Goal: Task Accomplishment & Management: Complete application form

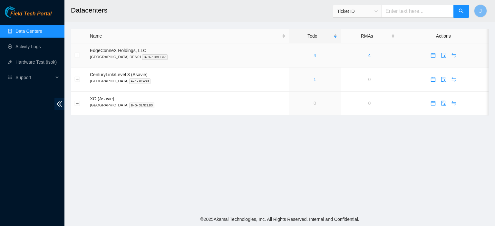
click at [313, 56] on link "4" at bounding box center [314, 55] width 3 height 5
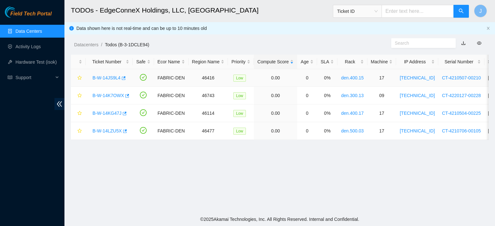
click at [107, 78] on link "B-W-14JS9L4" at bounding box center [106, 77] width 28 height 5
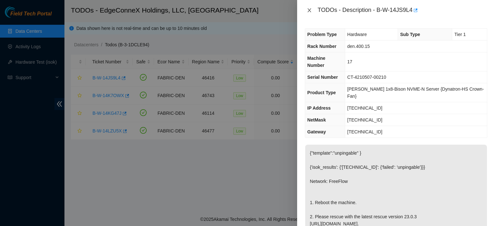
click at [310, 9] on icon "close" at bounding box center [309, 10] width 4 height 4
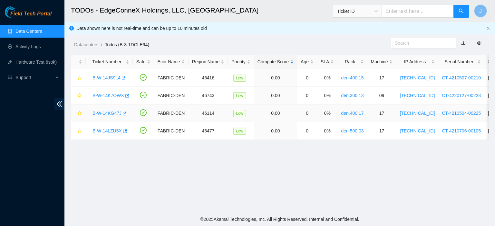
click at [112, 115] on link "B-W-14KG47J" at bounding box center [106, 113] width 29 height 5
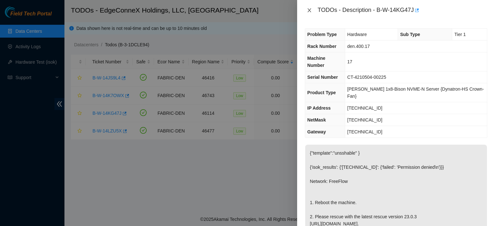
click at [308, 7] on button "Close" at bounding box center [309, 10] width 9 height 6
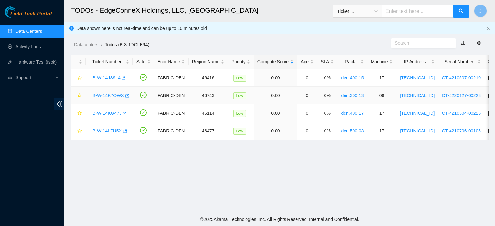
click at [111, 92] on div "B-W-14K7OWX" at bounding box center [109, 95] width 40 height 10
click at [112, 95] on link "B-W-14K7OWX" at bounding box center [108, 95] width 32 height 5
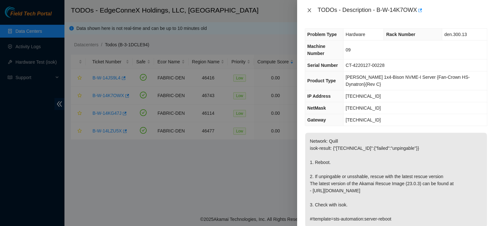
click at [309, 11] on icon "close" at bounding box center [309, 10] width 4 height 4
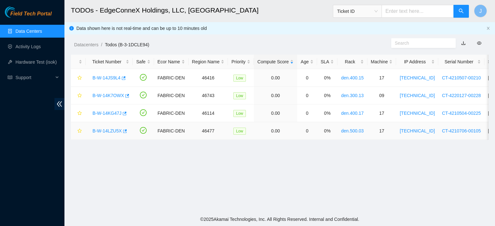
click at [113, 132] on link "B-W-14LZU5X" at bounding box center [106, 131] width 29 height 5
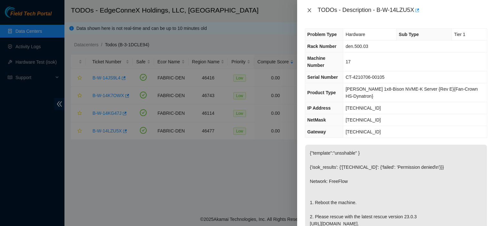
click at [307, 9] on icon "close" at bounding box center [309, 10] width 5 height 5
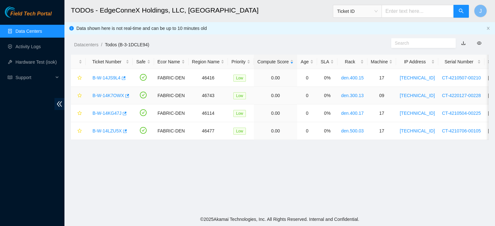
click at [118, 94] on link "B-W-14K7OWX" at bounding box center [108, 95] width 32 height 5
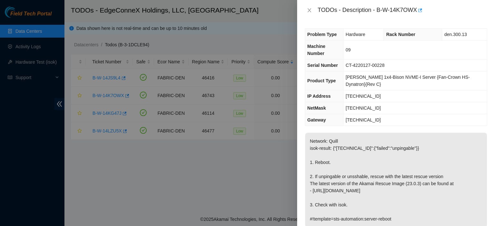
scroll to position [180, 0]
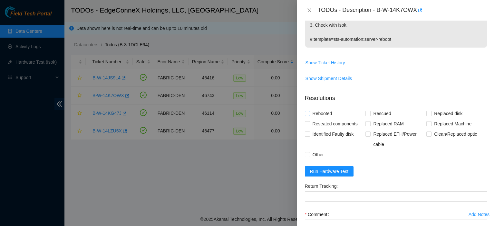
click at [308, 111] on input "Rebooted" at bounding box center [307, 113] width 5 height 5
checkbox input "true"
click at [338, 168] on span "Run Hardware Test" at bounding box center [329, 171] width 39 height 7
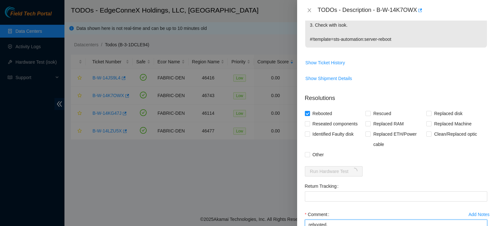
type textarea "rebooted."
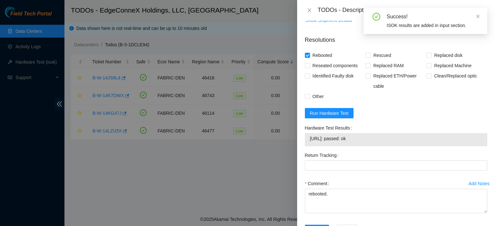
scroll to position [248, 0]
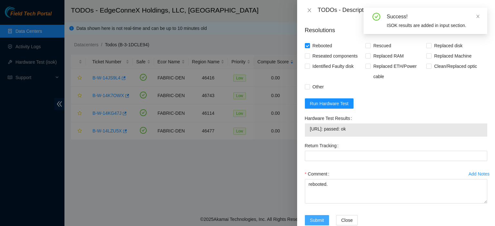
click at [322, 217] on span "Submit" at bounding box center [317, 220] width 14 height 7
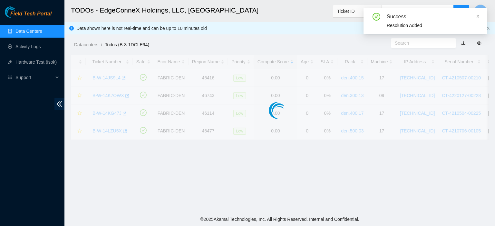
scroll to position [174, 0]
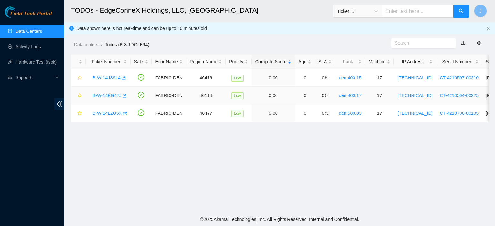
click at [103, 95] on link "B-W-14KG47J" at bounding box center [106, 95] width 29 height 5
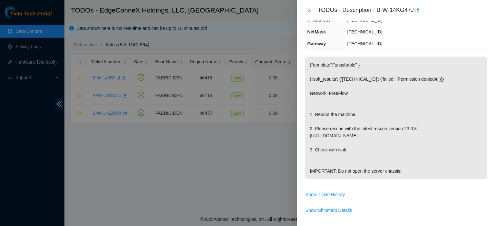
scroll to position [0, 0]
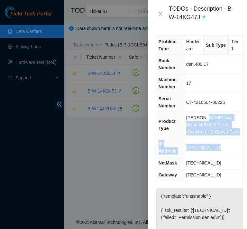
drag, startPoint x: 203, startPoint y: 118, endPoint x: 220, endPoint y: 143, distance: 30.6
click at [220, 143] on tbody "Problem Type Hardware Sub Type Tier 1 Rack Number den.400.17 Machine Number 17 …" at bounding box center [200, 108] width 87 height 145
click at [220, 143] on td "23.215.222.180" at bounding box center [214, 147] width 60 height 19
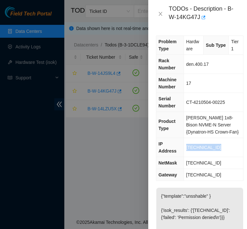
drag, startPoint x: 220, startPoint y: 143, endPoint x: 187, endPoint y: 145, distance: 33.2
click at [187, 145] on td "23.215.222.180" at bounding box center [214, 147] width 60 height 19
copy span "23.215.222.180"
drag, startPoint x: 221, startPoint y: 155, endPoint x: 187, endPoint y: 157, distance: 33.9
click at [187, 157] on td "255.255.255.224" at bounding box center [214, 163] width 60 height 12
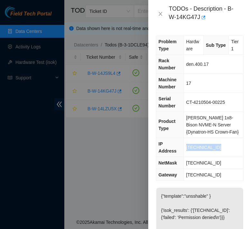
copy span "255.255.255.224"
drag, startPoint x: 221, startPoint y: 142, endPoint x: 187, endPoint y: 142, distance: 33.5
click at [187, 142] on td "23.215.222.180" at bounding box center [214, 147] width 60 height 19
copy span "23.215.222.180"
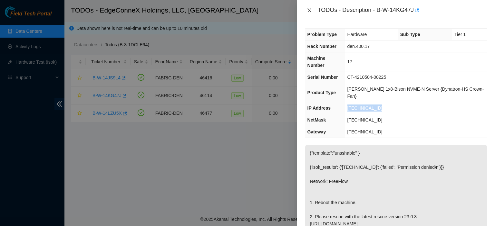
click at [309, 10] on icon "close" at bounding box center [309, 10] width 4 height 4
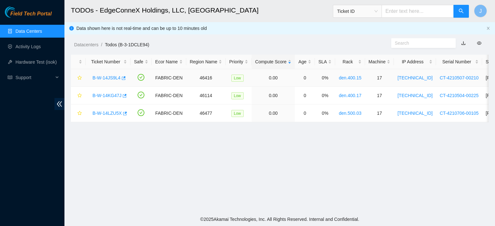
click at [114, 78] on link "B-W-14JS9L4" at bounding box center [106, 77] width 28 height 5
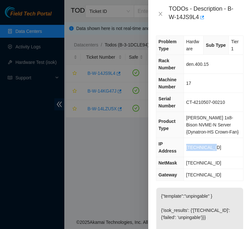
drag, startPoint x: 209, startPoint y: 143, endPoint x: 188, endPoint y: 145, distance: 21.0
click at [188, 145] on td "23.33.89.212" at bounding box center [214, 147] width 60 height 19
copy span "23.33.89.212"
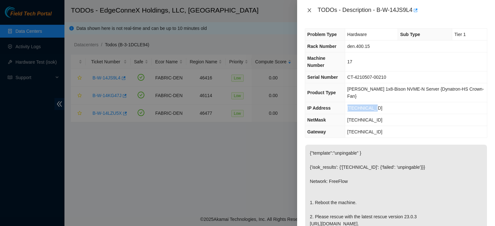
click at [309, 9] on icon "close" at bounding box center [309, 10] width 5 height 5
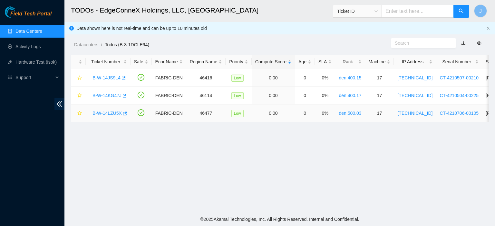
click at [109, 112] on link "B-W-14LZU5X" at bounding box center [106, 113] width 29 height 5
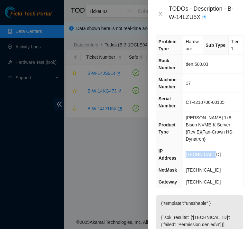
drag, startPoint x: 216, startPoint y: 146, endPoint x: 183, endPoint y: 146, distance: 33.2
click at [183, 146] on tr "IP Address 23.33.89.148" at bounding box center [200, 154] width 87 height 19
copy tr "23.33.89.148"
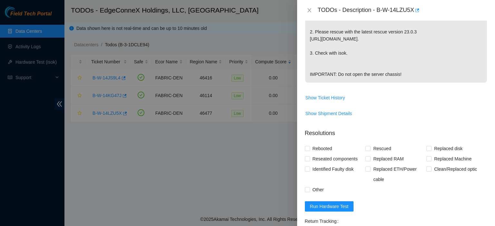
scroll to position [237, 0]
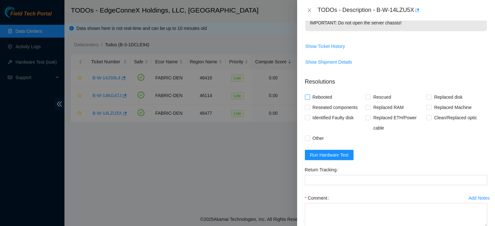
click at [308, 98] on input "Rebooted" at bounding box center [307, 97] width 5 height 5
checkbox input "true"
click at [366, 97] on input "Rescued" at bounding box center [367, 97] width 5 height 5
checkbox input "true"
click at [396, 215] on textarea "Comment" at bounding box center [396, 216] width 182 height 24
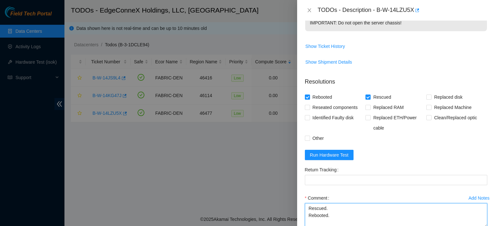
type textarea "Rescued. Rebooted."
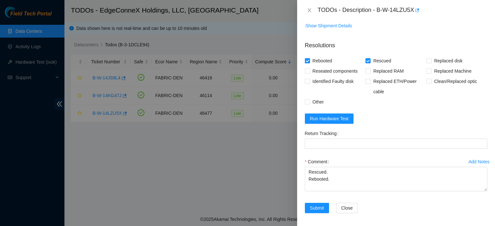
scroll to position [275, 0]
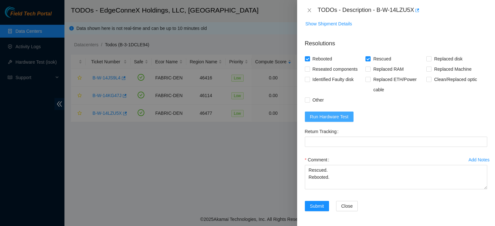
click at [339, 116] on span "Run Hardware Test" at bounding box center [329, 116] width 39 height 7
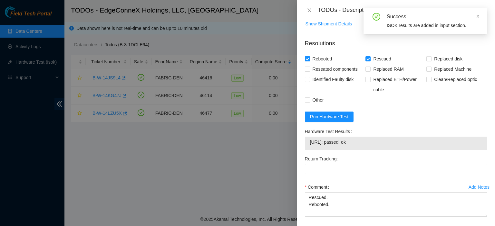
scroll to position [302, 0]
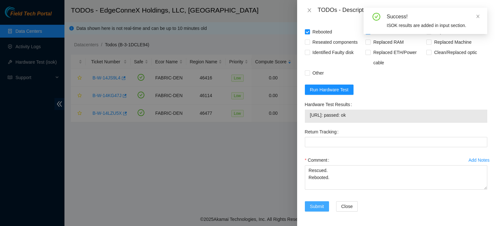
click at [319, 207] on span "Submit" at bounding box center [317, 206] width 14 height 7
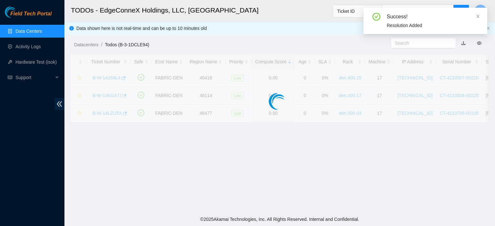
scroll to position [174, 0]
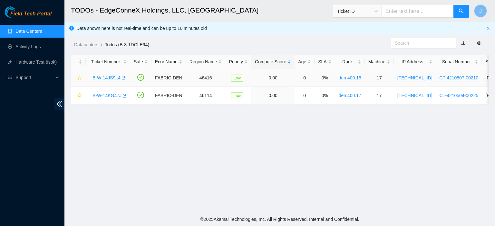
click at [109, 76] on link "B-W-14JS9L4" at bounding box center [106, 77] width 28 height 5
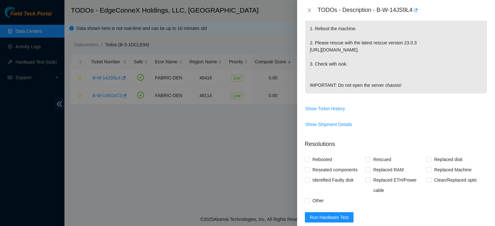
scroll to position [275, 0]
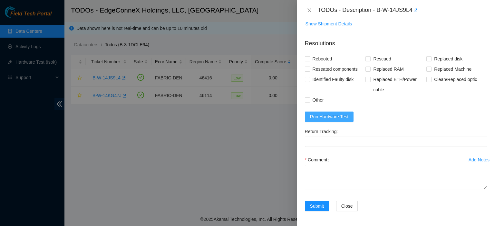
click at [326, 113] on span "Run Hardware Test" at bounding box center [329, 116] width 39 height 7
click at [308, 60] on input "Rebooted" at bounding box center [307, 58] width 5 height 5
checkbox input "true"
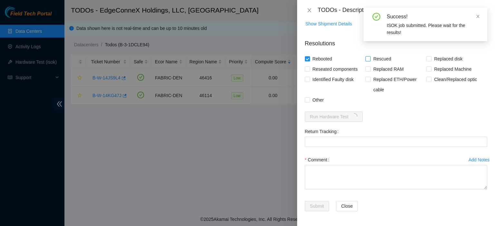
click at [367, 59] on input "Rescued" at bounding box center [367, 58] width 5 height 5
checkbox input "true"
click at [339, 170] on textarea "Comment" at bounding box center [396, 177] width 182 height 24
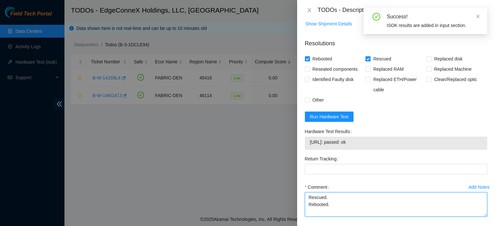
type textarea "Rescued. Rebooted."
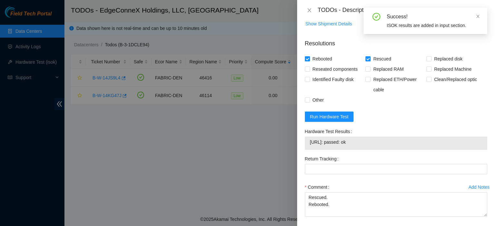
scroll to position [302, 0]
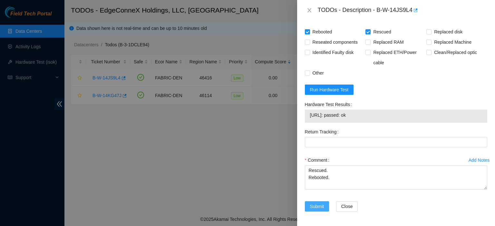
click at [316, 203] on span "Submit" at bounding box center [317, 206] width 14 height 7
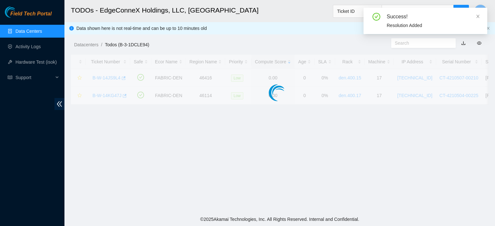
scroll to position [174, 0]
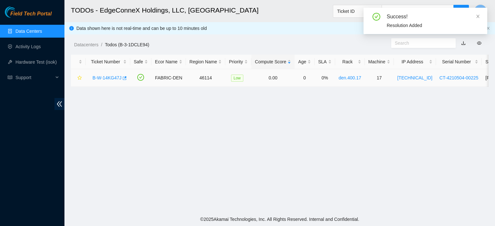
click at [112, 75] on link "B-W-14KG47J" at bounding box center [106, 77] width 29 height 5
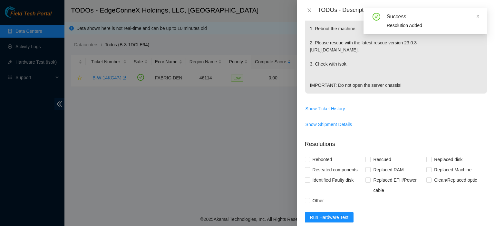
scroll to position [275, 0]
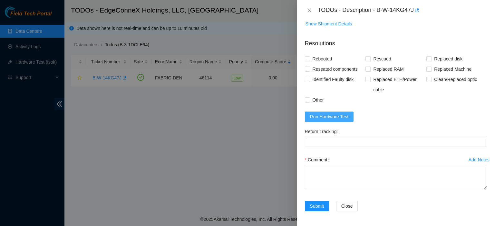
click at [339, 116] on span "Run Hardware Test" at bounding box center [329, 116] width 39 height 7
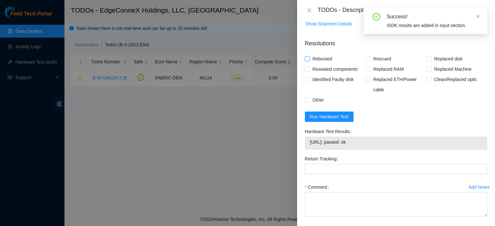
click at [307, 60] on input "Rebooted" at bounding box center [307, 58] width 5 height 5
checkbox input "true"
click at [367, 61] on span at bounding box center [367, 58] width 5 height 5
click at [367, 61] on input "Rescued" at bounding box center [367, 58] width 5 height 5
checkbox input "true"
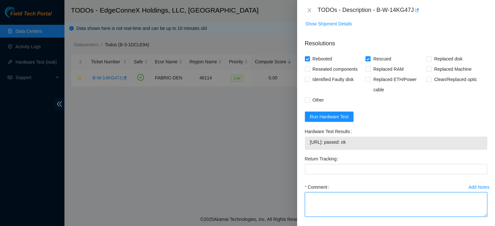
click at [341, 198] on textarea "Comment" at bounding box center [396, 205] width 182 height 24
type textarea "Rescued. Rebooted."
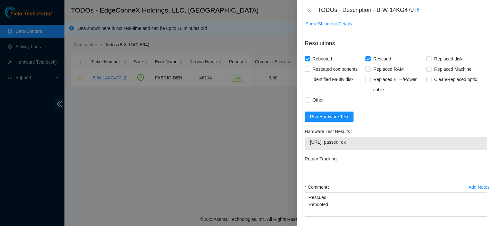
scroll to position [302, 0]
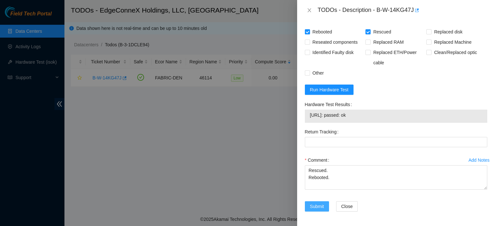
click at [319, 204] on span "Submit" at bounding box center [317, 206] width 14 height 7
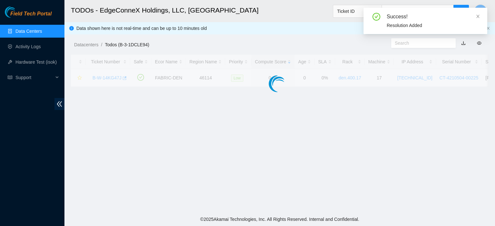
scroll to position [174, 0]
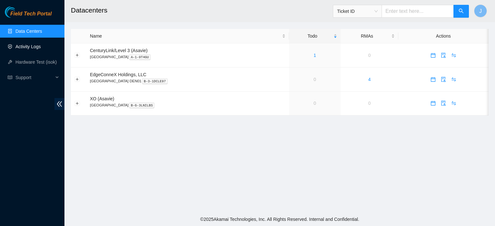
click at [30, 49] on link "Activity Logs" at bounding box center [27, 46] width 25 height 5
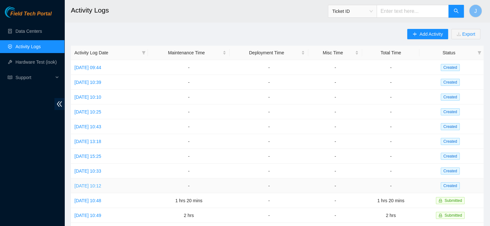
click at [101, 184] on link "[DATE] 10:12" at bounding box center [87, 186] width 27 height 5
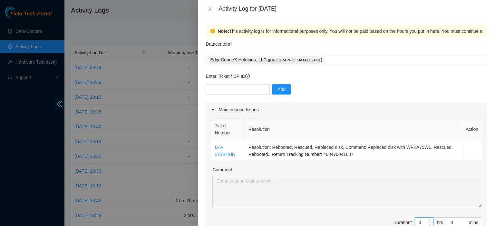
click at [418, 220] on input "0" at bounding box center [424, 223] width 18 height 10
type input "1"
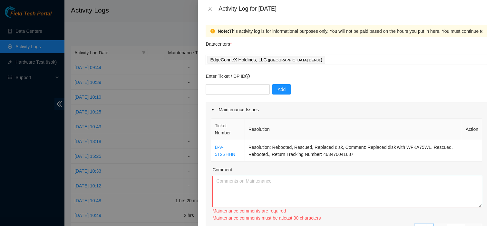
type input "1"
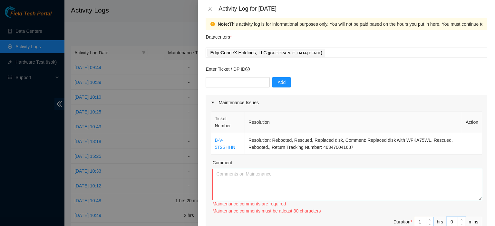
type input "2"
type input "20"
type input "2"
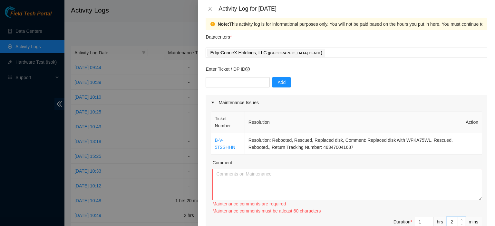
type input "2"
type input "0"
type input "3"
type input "30"
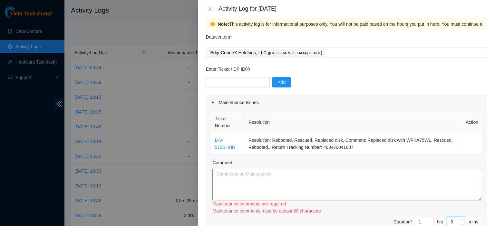
type input "30"
click at [410, 190] on textarea "Comment" at bounding box center [347, 185] width 270 height 32
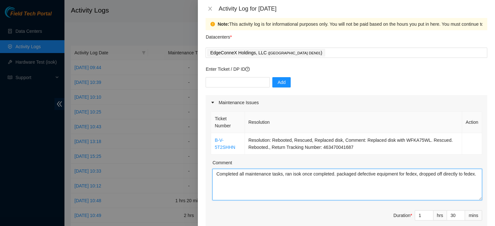
type textarea "Completed all maintenance tasks, ran isok once completed. packaged defective eq…"
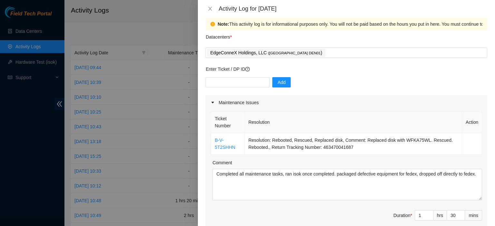
scroll to position [190, 0]
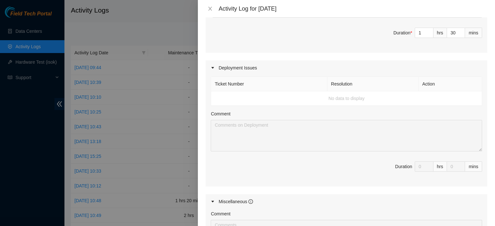
click at [239, 100] on td "No data to display" at bounding box center [346, 98] width 271 height 14
click at [221, 64] on div "Deployment Issues" at bounding box center [345, 68] width 281 height 15
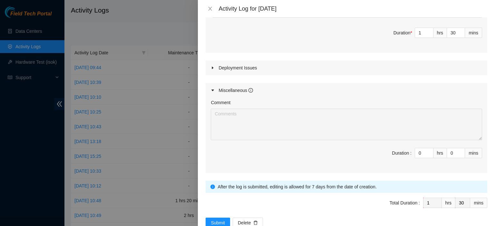
click at [341, 68] on div "Deployment Issues" at bounding box center [345, 68] width 281 height 15
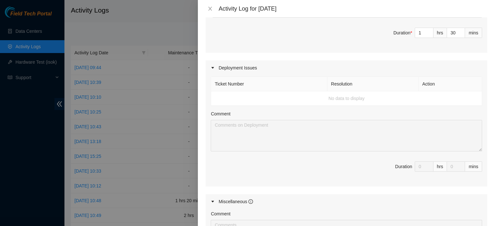
click at [338, 99] on td "No data to display" at bounding box center [346, 98] width 271 height 14
click at [436, 104] on td "No data to display" at bounding box center [346, 98] width 271 height 14
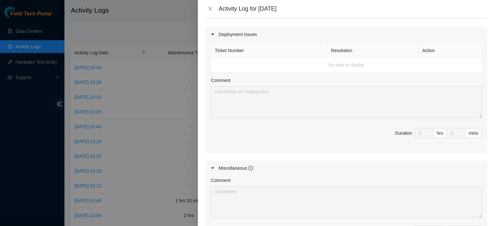
scroll to position [229, 0]
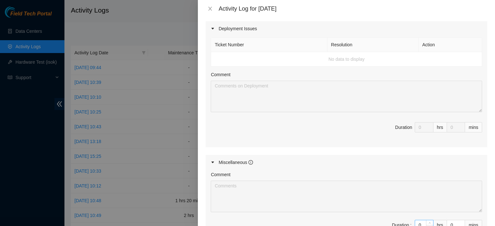
click at [417, 223] on input "0" at bounding box center [424, 226] width 18 height 10
type input "6"
type input "7"
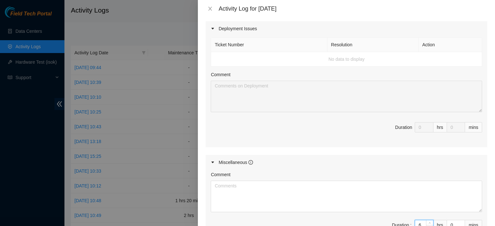
scroll to position [230, 0]
type input "6"
click at [357, 187] on textarea "Comment" at bounding box center [346, 196] width 271 height 32
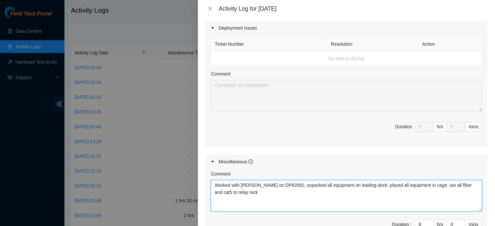
click at [436, 184] on textarea "Worked with [PERSON_NAME] on DP83582, unpacked all equipment on loading dock, p…" at bounding box center [346, 196] width 271 height 32
click at [303, 196] on textarea "Worked with [PERSON_NAME] on DP83582, unpacked all equipment on loading dock, p…" at bounding box center [346, 196] width 271 height 32
type textarea "Worked with [PERSON_NAME] on DP83582, unpacked all equipment on loading dock, p…"
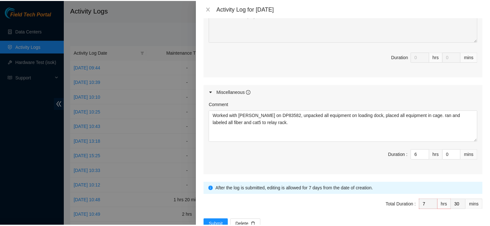
scroll to position [317, 0]
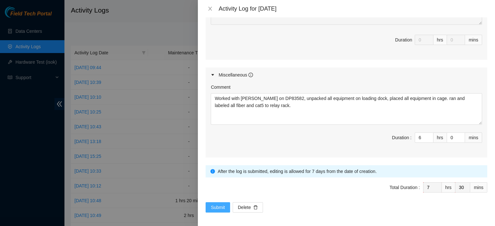
click at [217, 205] on span "Submit" at bounding box center [218, 207] width 14 height 7
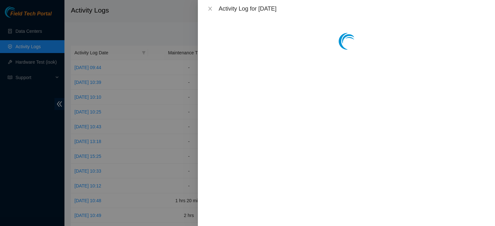
scroll to position [0, 0]
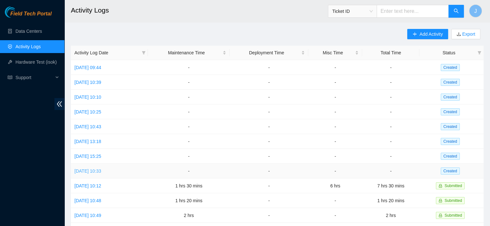
click at [95, 170] on link "[DATE] 10:33" at bounding box center [87, 171] width 27 height 5
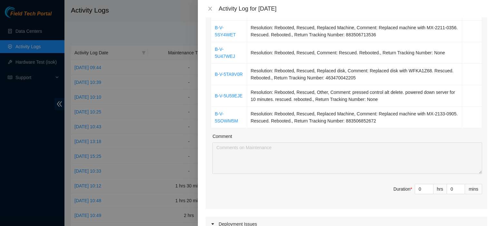
scroll to position [142, 0]
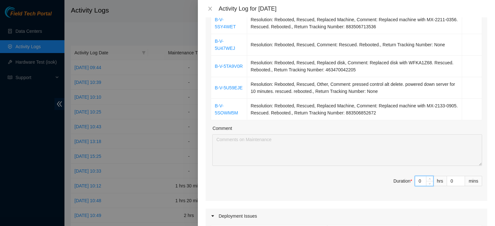
click at [418, 176] on input "0" at bounding box center [424, 181] width 18 height 10
type input "4"
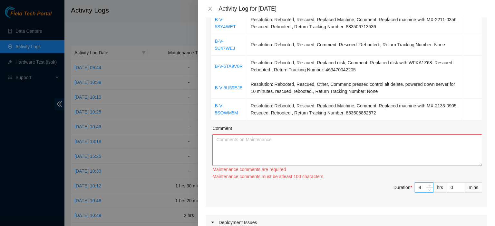
type input "4"
click at [392, 136] on textarea "Comment" at bounding box center [347, 151] width 270 height 32
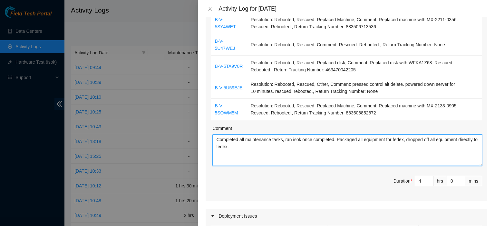
type textarea "Completed all maintenance tasks, ran isok once completed. Packaged all equipmen…"
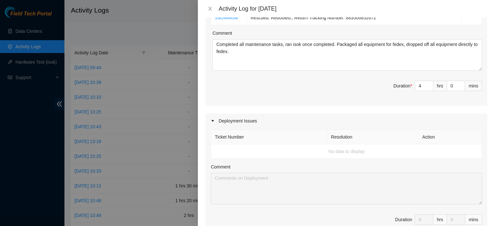
scroll to position [243, 0]
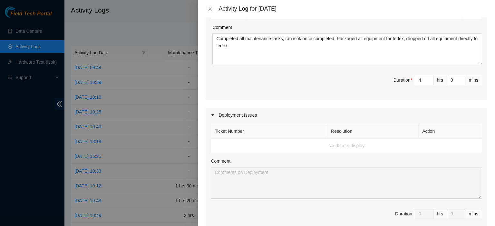
click at [344, 140] on td "No data to display" at bounding box center [346, 146] width 271 height 14
click at [242, 110] on div "Deployment Issues" at bounding box center [345, 115] width 281 height 15
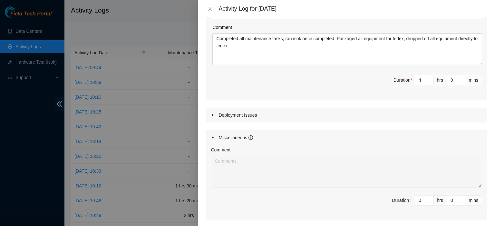
click at [231, 108] on div "Deployment Issues" at bounding box center [345, 115] width 281 height 15
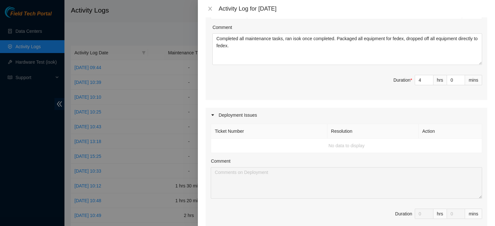
click at [287, 139] on td "No data to display" at bounding box center [346, 146] width 271 height 14
click at [226, 143] on td "No data to display" at bounding box center [346, 146] width 271 height 14
click at [380, 139] on td "No data to display" at bounding box center [346, 146] width 271 height 14
click at [471, 158] on div "Comment" at bounding box center [346, 163] width 271 height 10
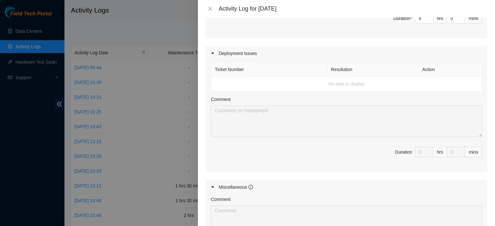
scroll to position [346, 0]
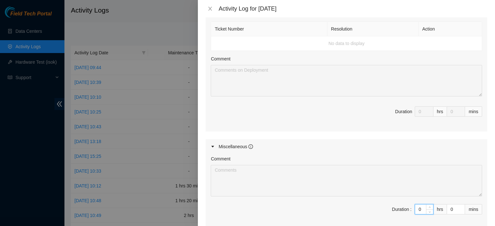
click at [416, 205] on input "0" at bounding box center [424, 210] width 18 height 10
type input "4"
type input "8"
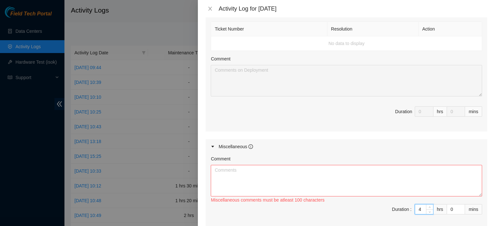
type input "4"
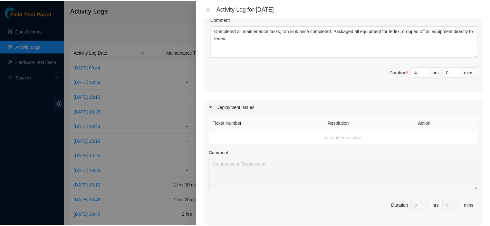
scroll to position [410, 0]
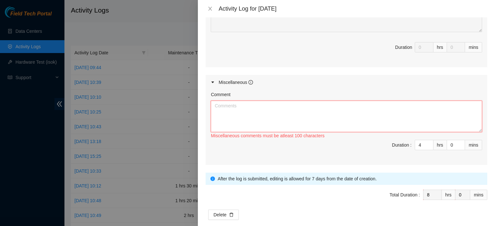
click at [284, 117] on textarea "Comment" at bounding box center [346, 117] width 271 height 32
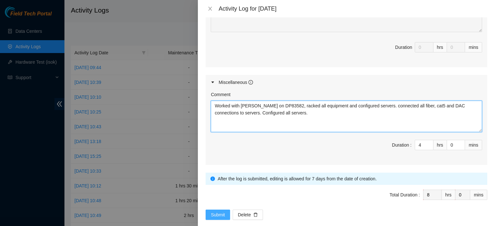
type textarea "Worked with [PERSON_NAME] on DP83582, racked all equipment and configured serve…"
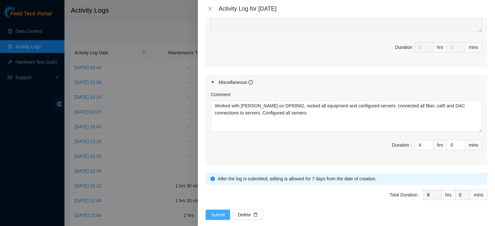
click at [226, 210] on button "Submit" at bounding box center [217, 215] width 24 height 10
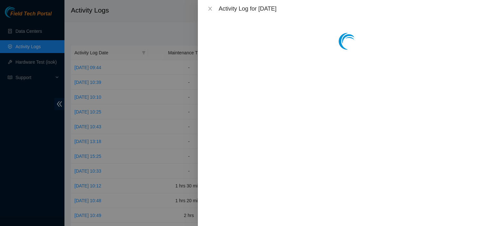
scroll to position [0, 0]
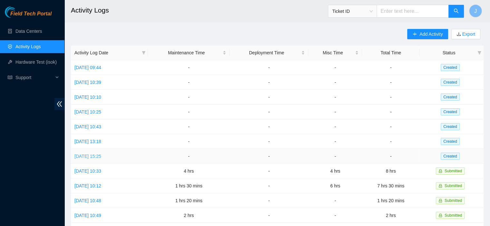
click at [100, 156] on link "[DATE] 15:25" at bounding box center [87, 156] width 27 height 5
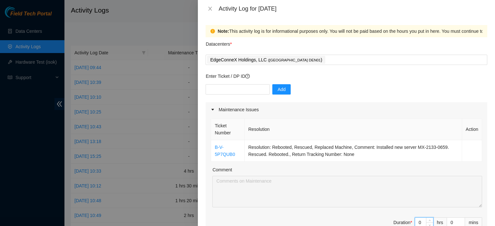
click at [417, 223] on input "0" at bounding box center [424, 223] width 18 height 10
type input "1"
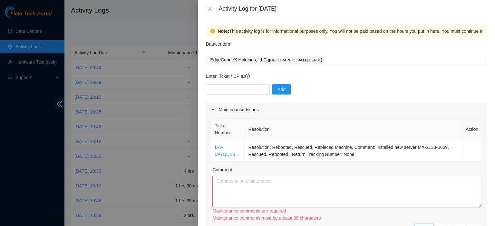
type input "1"
click at [403, 194] on textarea "Comment" at bounding box center [347, 192] width 270 height 32
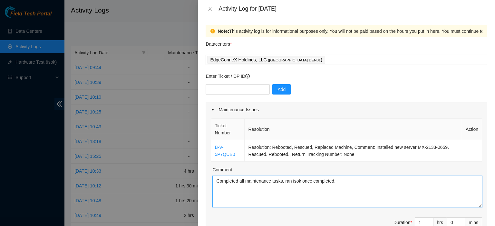
type textarea "Completed all maintenance tasks, ran isok once completed."
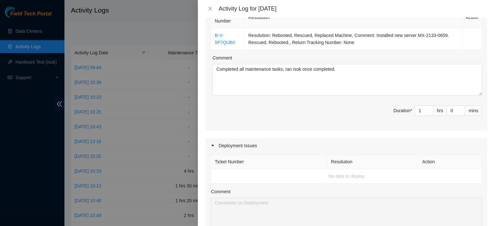
scroll to position [117, 0]
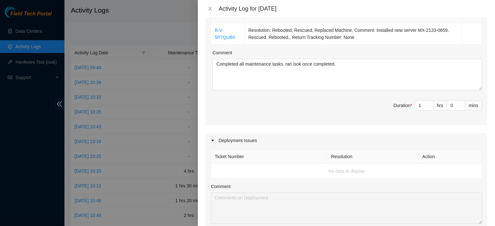
click at [247, 139] on div "Deployment Issues" at bounding box center [345, 140] width 281 height 15
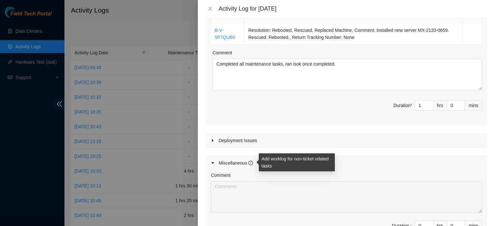
click at [251, 162] on icon "info-circle" at bounding box center [250, 163] width 5 height 5
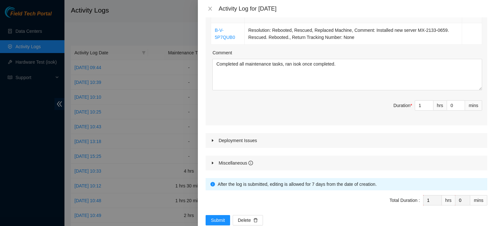
click at [211, 140] on icon "caret-right" at bounding box center [213, 141] width 4 height 4
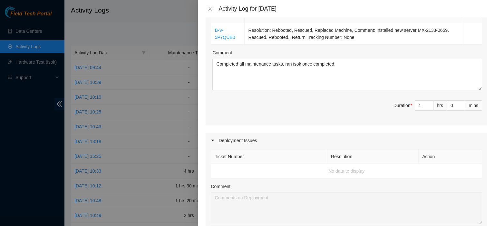
click at [245, 166] on td "No data to display" at bounding box center [346, 171] width 271 height 14
click at [214, 139] on div at bounding box center [215, 140] width 8 height 7
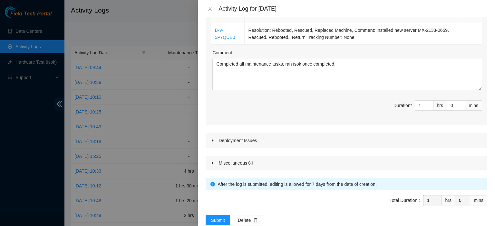
click at [230, 161] on div "Miscellaneous" at bounding box center [235, 163] width 34 height 7
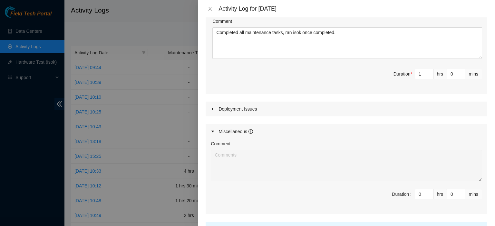
scroll to position [149, 0]
click at [420, 191] on input "0" at bounding box center [424, 194] width 18 height 10
type input "7"
type input "8"
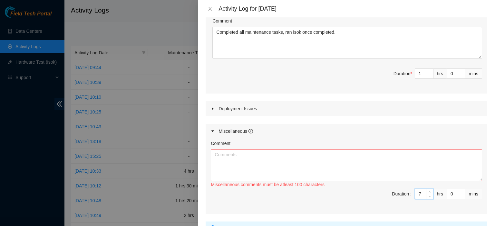
type input "7"
click at [386, 165] on textarea "Comment" at bounding box center [346, 166] width 271 height 32
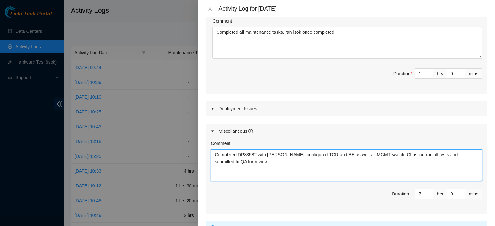
type textarea "Completed DP83582 with [PERSON_NAME], configured TOR and BE as well as MGMT swi…"
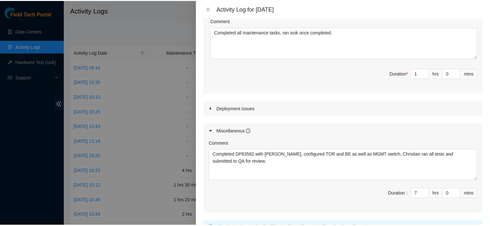
scroll to position [206, 0]
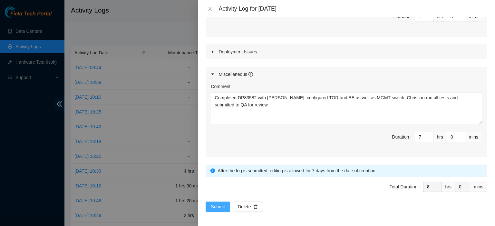
click at [221, 205] on span "Submit" at bounding box center [218, 207] width 14 height 7
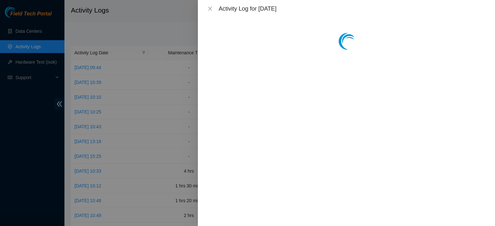
scroll to position [0, 0]
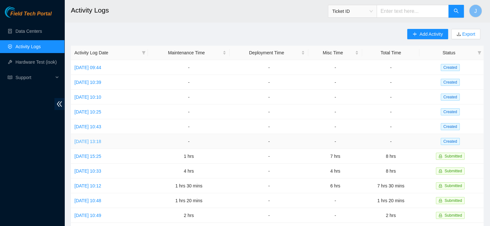
click at [101, 142] on link "[DATE] 13:18" at bounding box center [87, 141] width 27 height 5
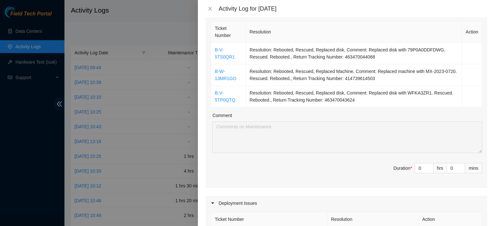
scroll to position [100, 0]
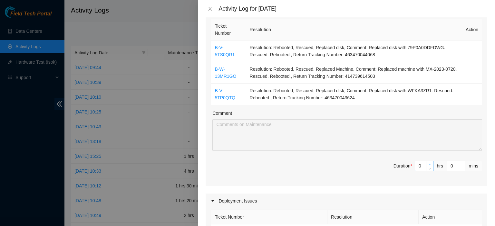
click at [426, 163] on span "Increase Value" at bounding box center [429, 164] width 7 height 6
type input "1"
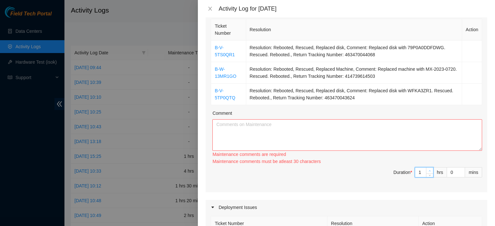
type input "0"
type input "3"
type input "2"
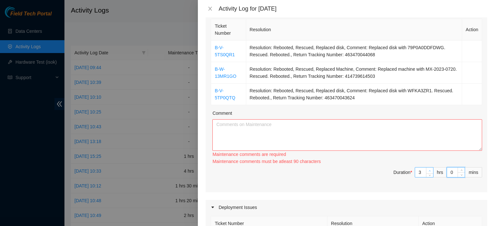
type input "2"
type input "0"
type input "30"
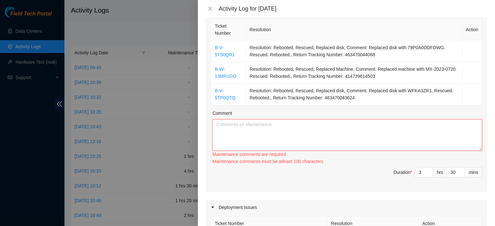
click at [345, 123] on textarea "Comment" at bounding box center [347, 135] width 270 height 32
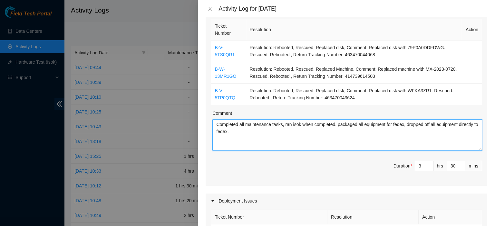
type textarea "Completed all maintenance tasks, ran isok when completed. packaged all equipmen…"
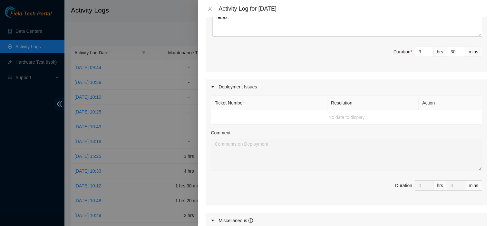
scroll to position [215, 0]
click at [466, 159] on div "Ticket Number Resolution Action No data to display Comment Duration 0 hrs 0 mins" at bounding box center [345, 148] width 281 height 111
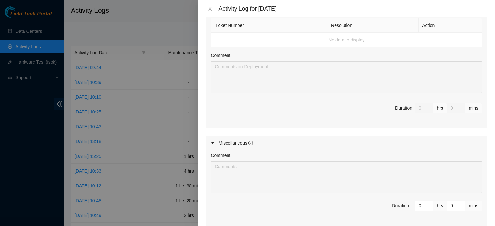
scroll to position [306, 0]
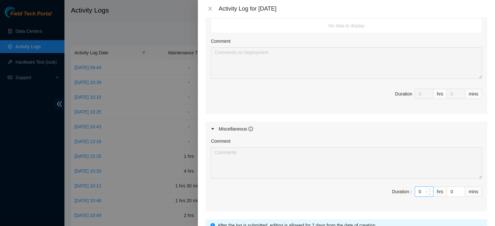
click at [416, 190] on input "0" at bounding box center [424, 192] width 18 height 10
type input "4"
type input "7"
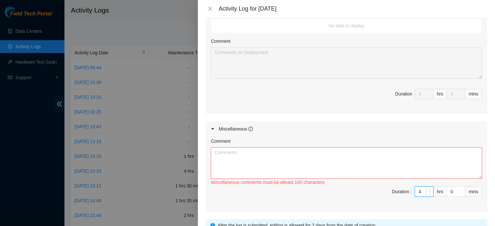
type input "4"
type input "30"
type input "8"
type input "0"
type input "30"
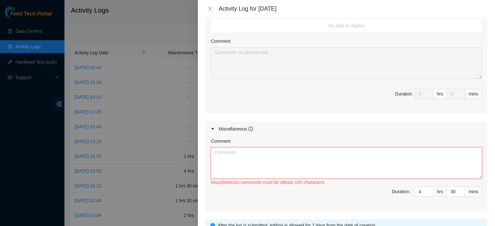
click at [381, 157] on textarea "Comment" at bounding box center [346, 164] width 271 height 32
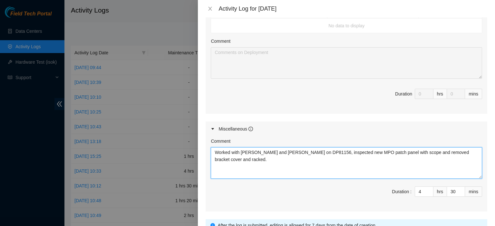
type textarea "Worked with [PERSON_NAME] and [PERSON_NAME] on DP81156, inspected new MPO patch…"
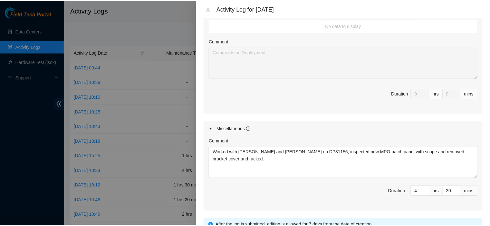
scroll to position [360, 0]
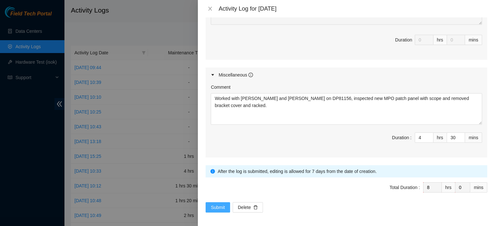
click at [221, 204] on span "Submit" at bounding box center [218, 207] width 14 height 7
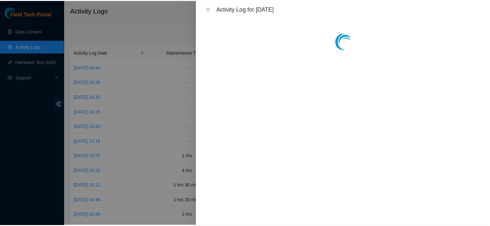
scroll to position [0, 0]
